Goal: Information Seeking & Learning: Learn about a topic

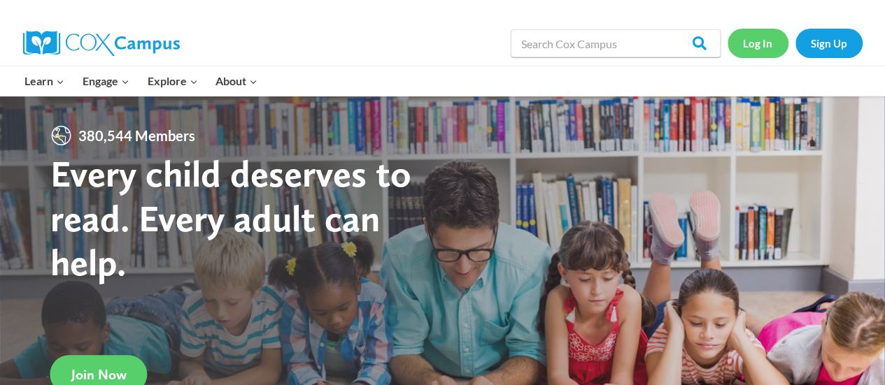
click at [755, 49] on link "Log In" at bounding box center [758, 43] width 61 height 29
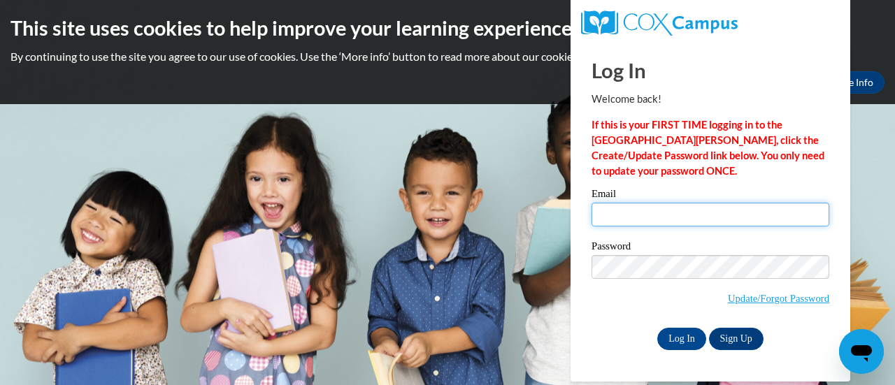
type input "margarita.ramos@rusd.org"
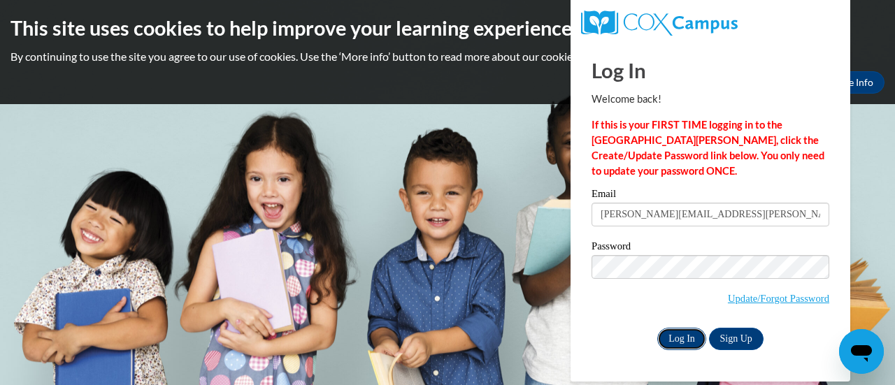
click at [685, 339] on input "Log In" at bounding box center [682, 339] width 49 height 22
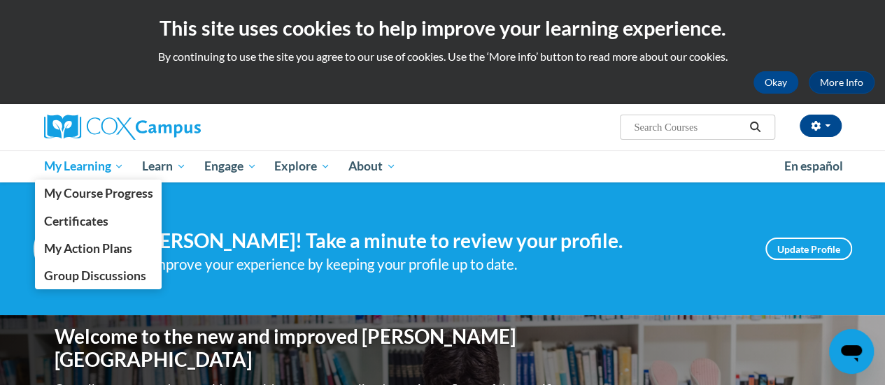
click at [115, 168] on span "My Learning" at bounding box center [83, 166] width 80 height 17
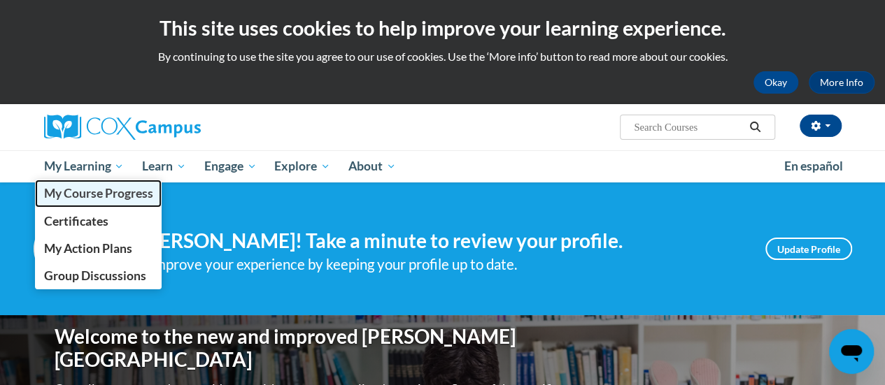
click at [120, 186] on span "My Course Progress" at bounding box center [97, 193] width 109 height 15
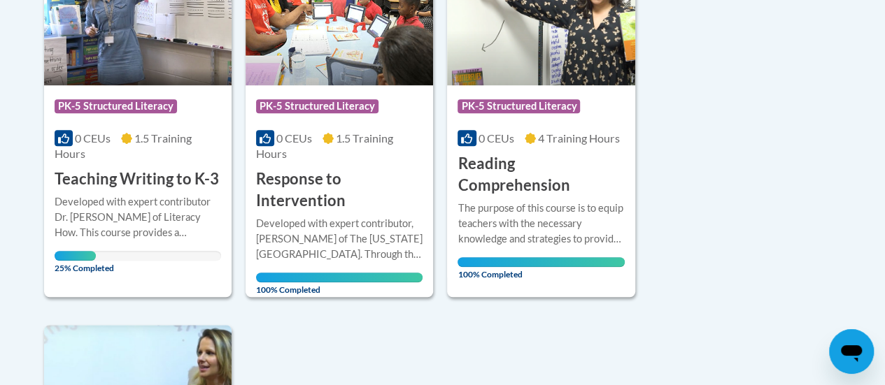
scroll to position [416, 0]
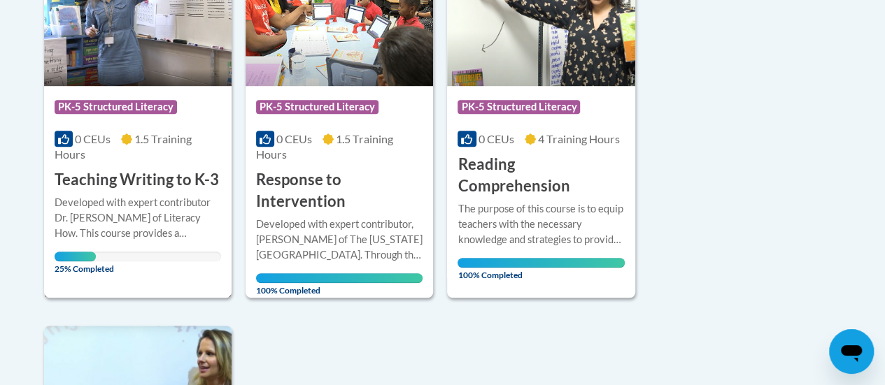
click at [143, 179] on h3 "Teaching Writing to K-3" at bounding box center [137, 180] width 164 height 22
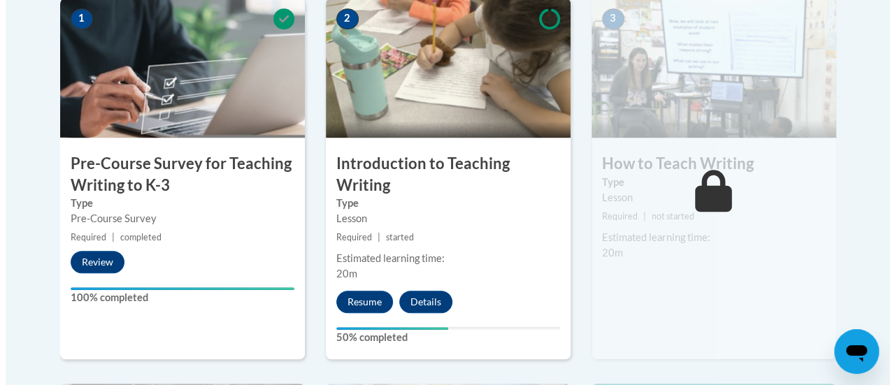
scroll to position [489, 0]
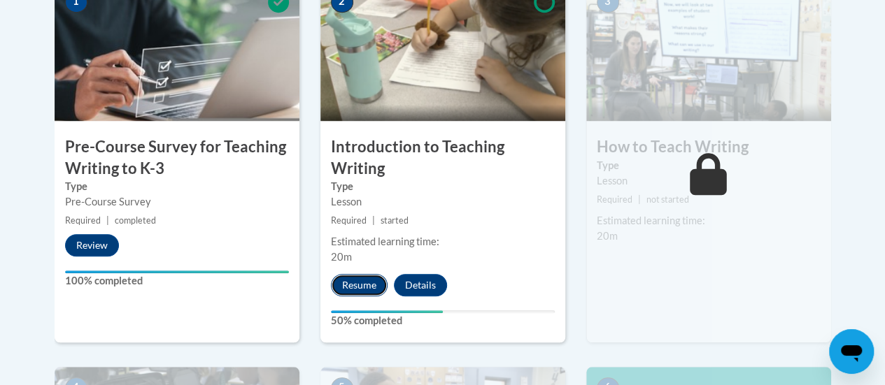
click at [343, 276] on button "Resume" at bounding box center [359, 285] width 57 height 22
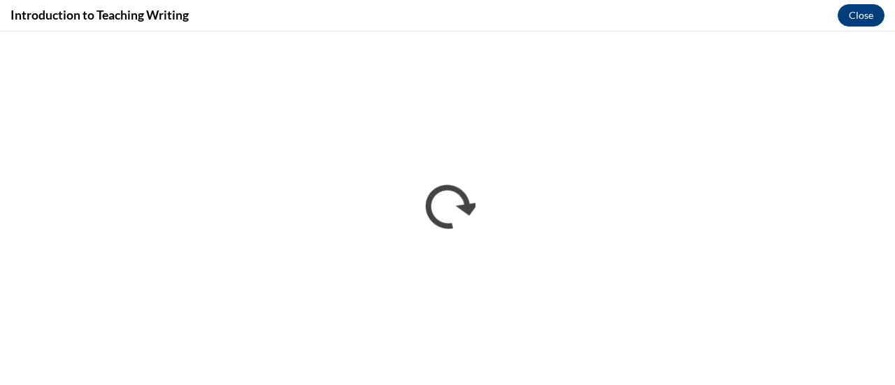
scroll to position [0, 0]
